Goal: Task Accomplishment & Management: Manage account settings

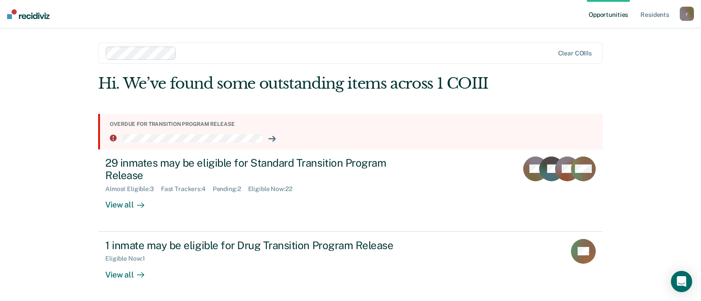
click at [687, 14] on div "r" at bounding box center [687, 14] width 14 height 14
click at [626, 60] on link "Log Out" at bounding box center [651, 58] width 71 height 8
